Goal: Find contact information: Obtain details needed to contact an individual or organization

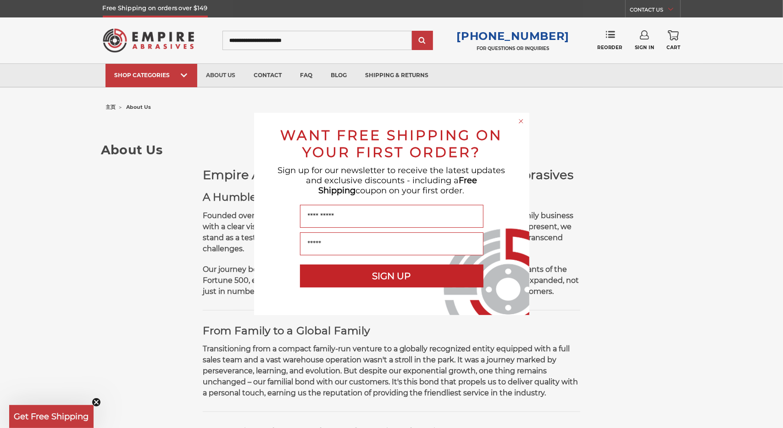
click at [522, 119] on circle "Close dialog" at bounding box center [521, 121] width 9 height 9
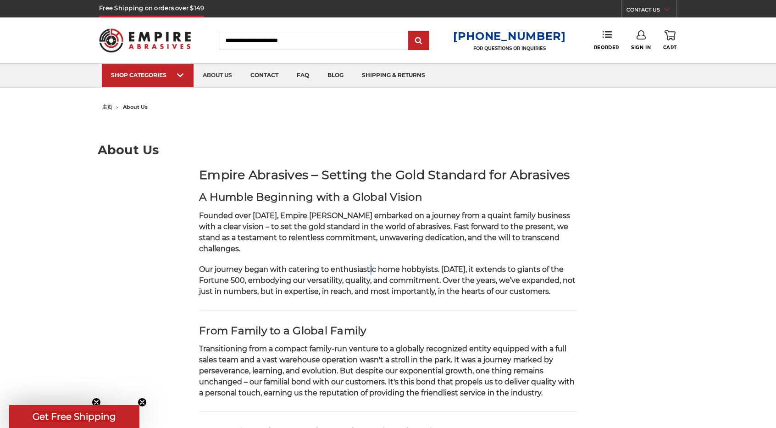
drag, startPoint x: 761, startPoint y: 5, endPoint x: 368, endPoint y: 264, distance: 471.0
click at [370, 265] on span "Our journey began with catering to enthusiastic home hobbyists. [DATE], it exte…" at bounding box center [387, 280] width 377 height 31
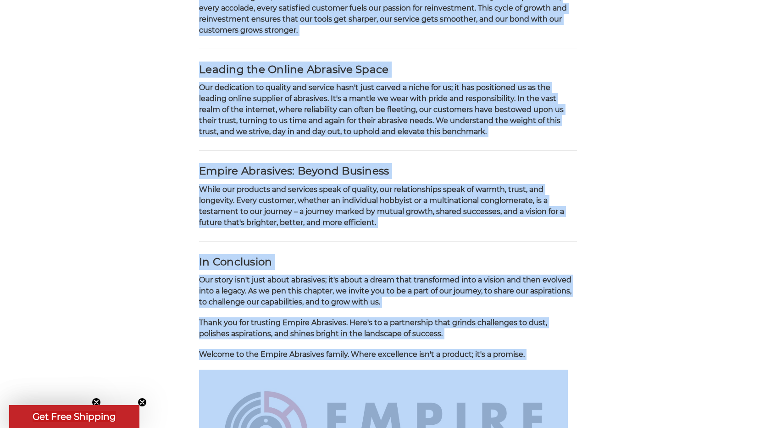
scroll to position [959, 0]
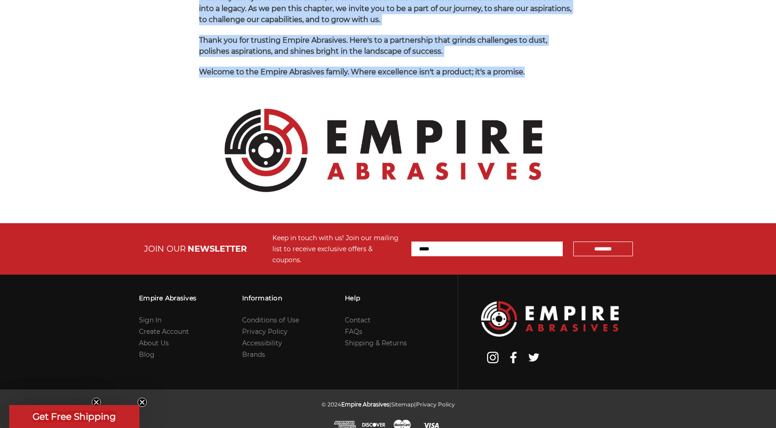
drag, startPoint x: 195, startPoint y: 194, endPoint x: 564, endPoint y: 66, distance: 390.5
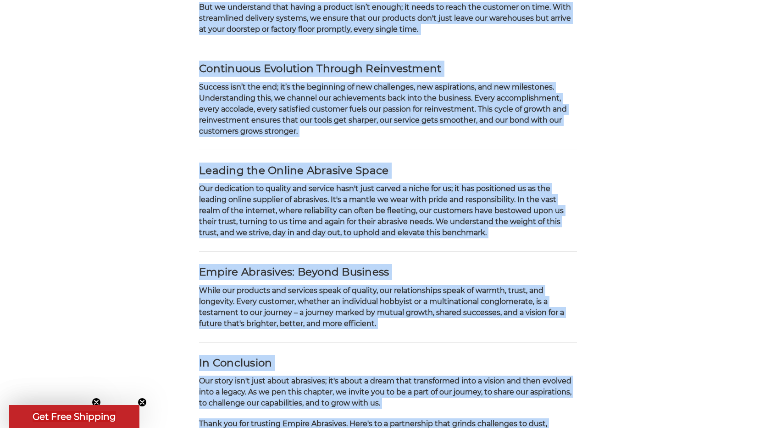
scroll to position [546, 0]
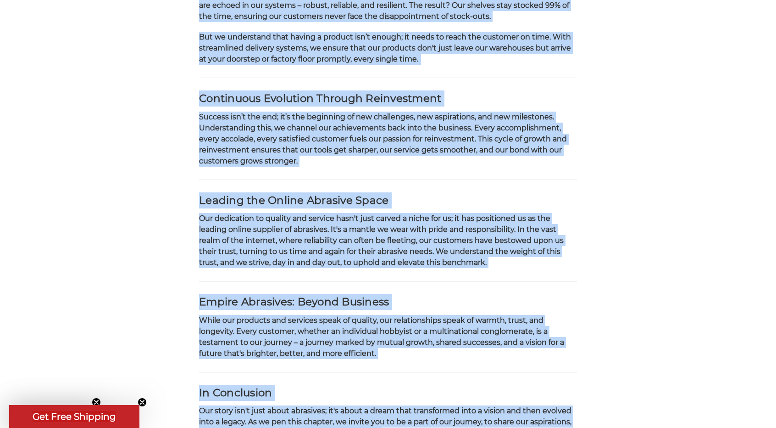
click at [573, 122] on p "Success isn’t the end; it’s the beginning of new challenges, new aspirations, a…" at bounding box center [388, 138] width 378 height 55
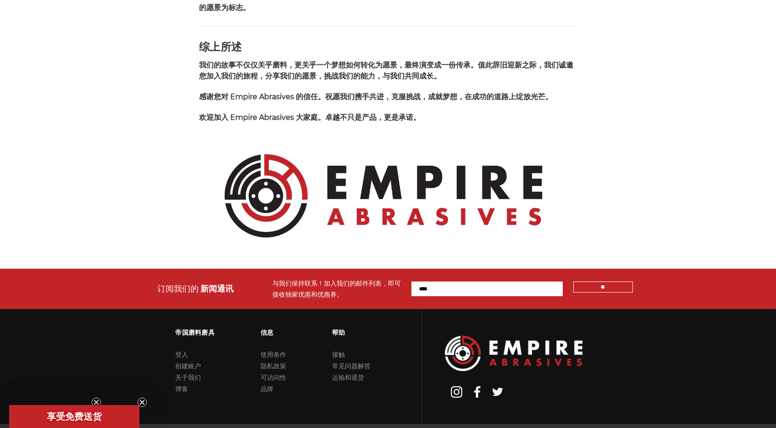
scroll to position [805, 0]
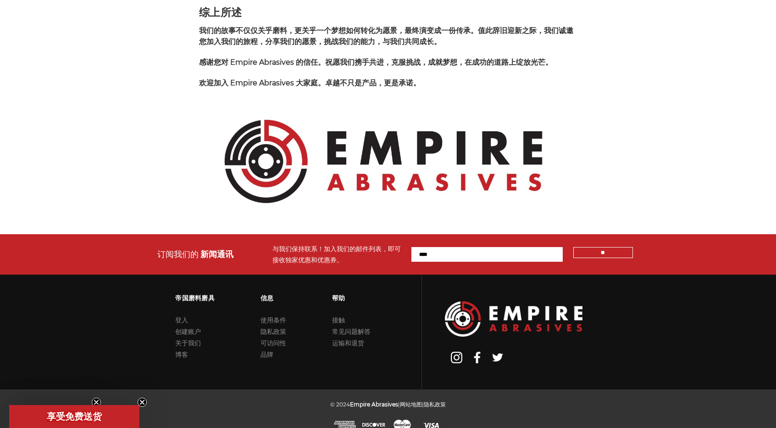
drag, startPoint x: 725, startPoint y: 0, endPoint x: 581, endPoint y: 116, distance: 184.3
click at [343, 316] on font "接触" at bounding box center [338, 320] width 13 height 8
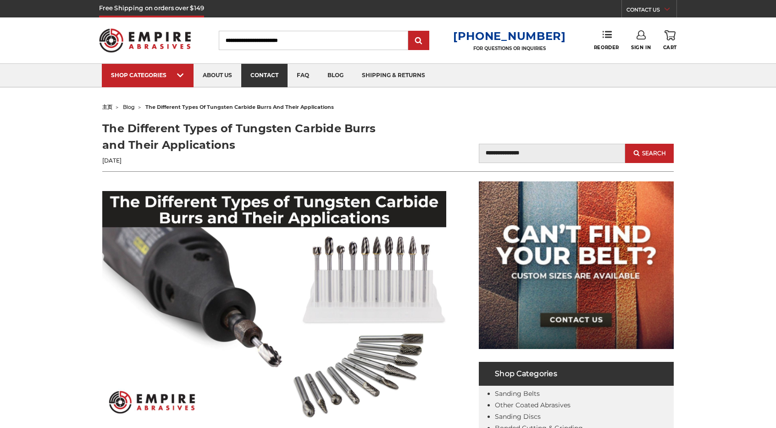
click at [261, 71] on link "contact" at bounding box center [264, 75] width 46 height 23
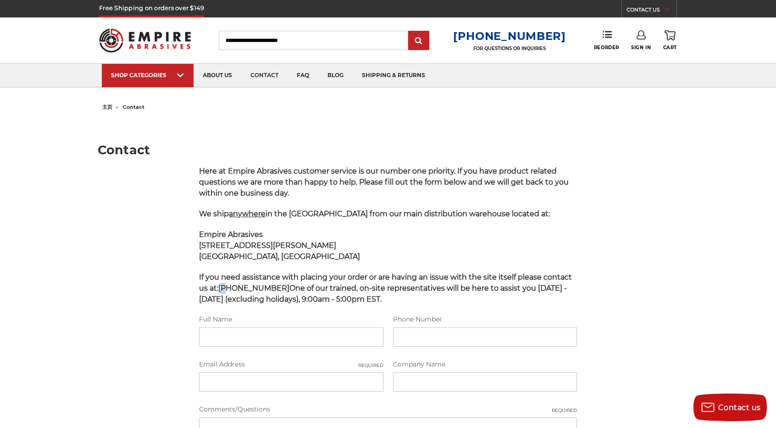
drag, startPoint x: 223, startPoint y: 288, endPoint x: 228, endPoint y: 289, distance: 5.1
click at [228, 289] on strong "800-816-3824" at bounding box center [253, 287] width 71 height 9
drag, startPoint x: 220, startPoint y: 287, endPoint x: 271, endPoint y: 287, distance: 50.5
click at [271, 287] on span "If you need assistance with placing your order or are having an issue with the …" at bounding box center [385, 287] width 373 height 31
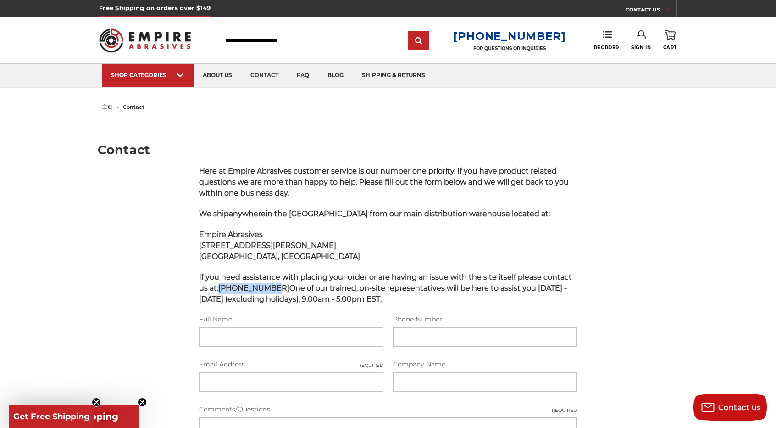
copy strong "800-816-3824"
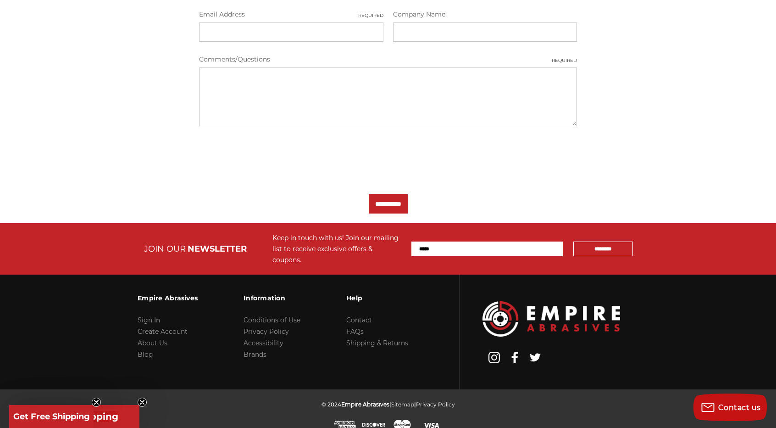
scroll to position [350, 0]
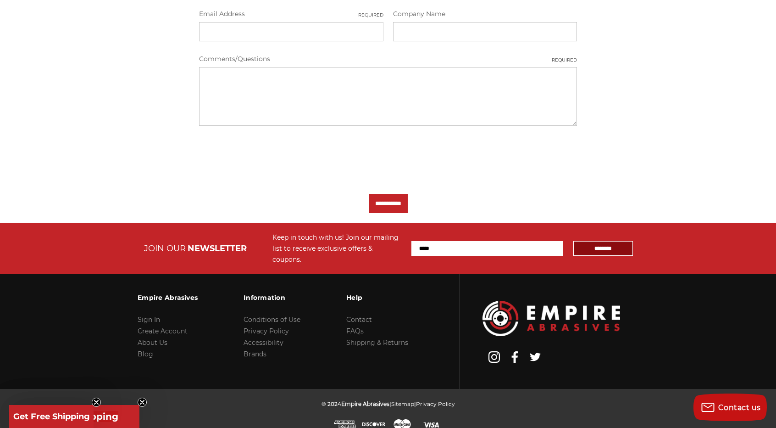
click at [595, 241] on input "*********" at bounding box center [603, 248] width 60 height 15
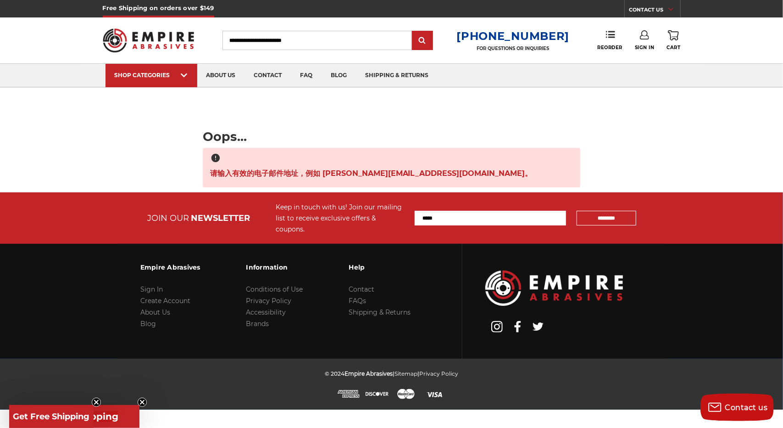
click at [479, 211] on input "Email Address" at bounding box center [490, 218] width 151 height 15
click at [518, 321] on use at bounding box center [517, 326] width 6 height 11
